Goal: Find specific page/section

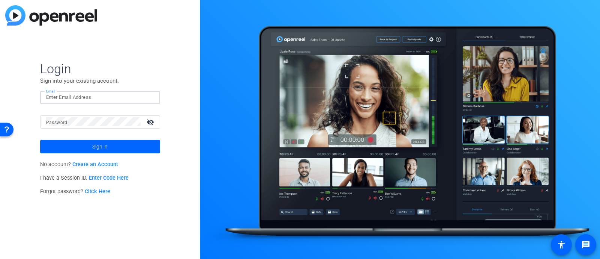
click at [63, 99] on input "Email" at bounding box center [100, 97] width 108 height 9
type input "aruperto@kpaonline.com"
click at [40, 140] on button "Sign in" at bounding box center [100, 147] width 120 height 14
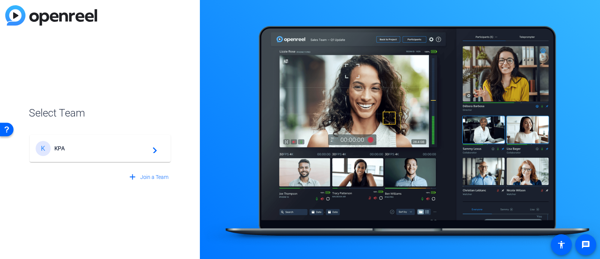
click at [114, 147] on span "KPA" at bounding box center [101, 148] width 94 height 7
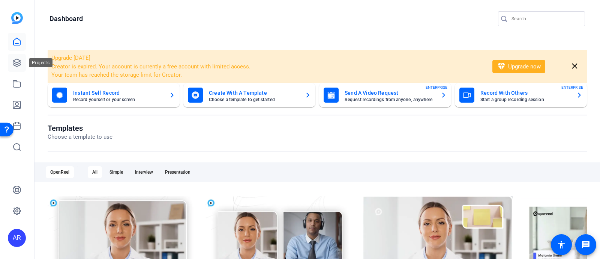
click at [12, 61] on link at bounding box center [17, 63] width 18 height 18
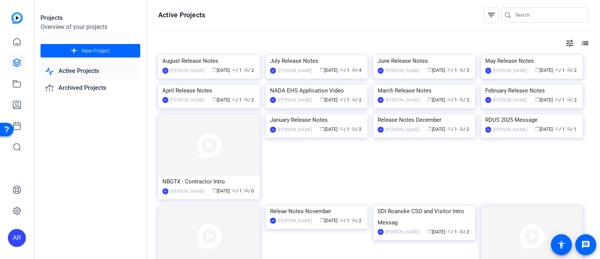
click at [522, 17] on input "Search" at bounding box center [550, 15] width 68 height 9
type input "gerdau"
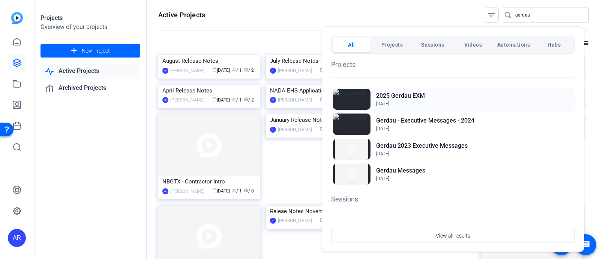
click at [406, 98] on h2 "2025 Gerdau EXM" at bounding box center [400, 95] width 49 height 9
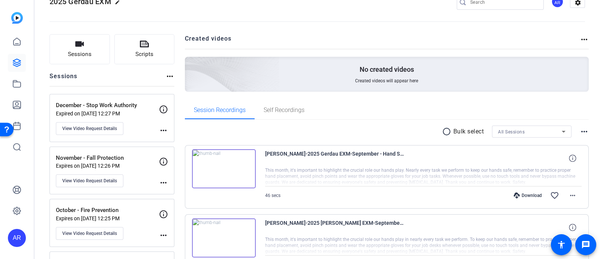
scroll to position [58, 0]
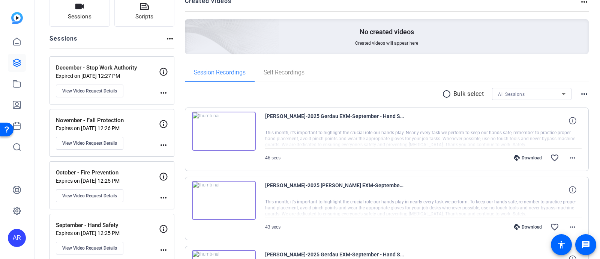
click at [126, 168] on p "October - Fire Prevention" at bounding box center [107, 172] width 103 height 9
